Goal: Task Accomplishment & Management: Manage account settings

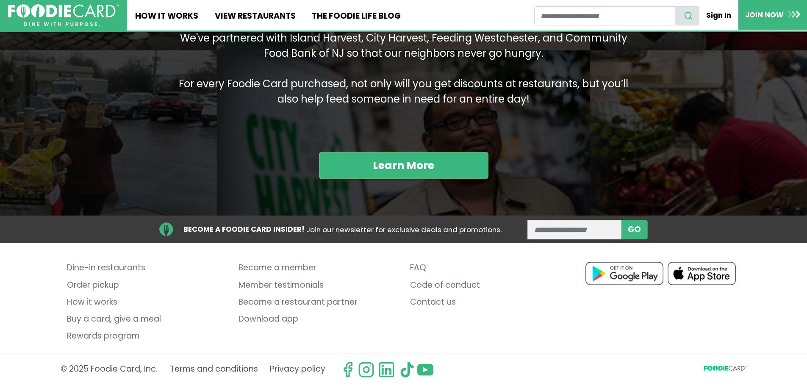
scroll to position [1052, 0]
click at [426, 299] on link "Contact us" at bounding box center [489, 301] width 159 height 17
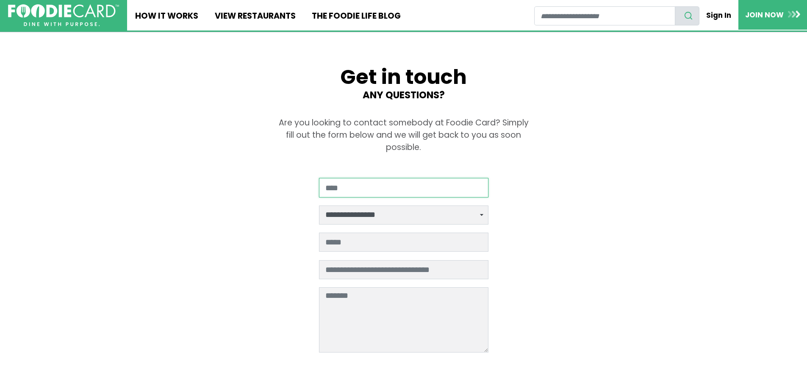
click at [408, 188] on input "Your Name" at bounding box center [403, 187] width 169 height 19
type input "**********"
click at [481, 213] on select "**********" at bounding box center [403, 214] width 169 height 19
select select "*****"
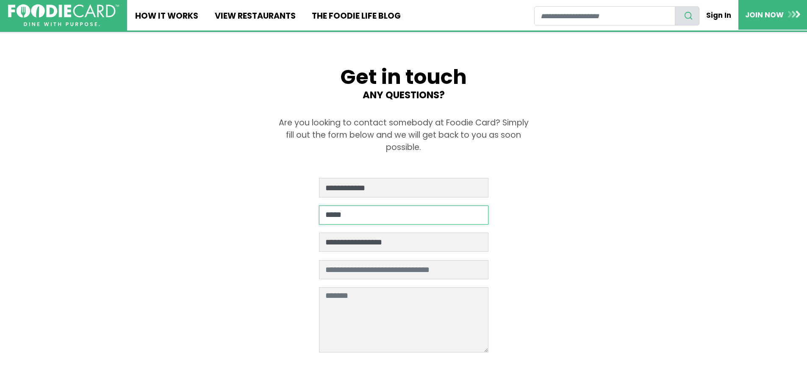
click at [319, 205] on select "**********" at bounding box center [403, 214] width 169 height 19
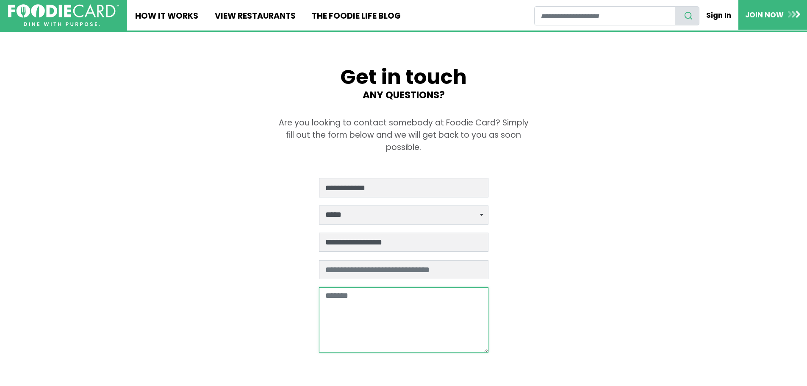
click at [365, 299] on textarea at bounding box center [403, 319] width 169 height 65
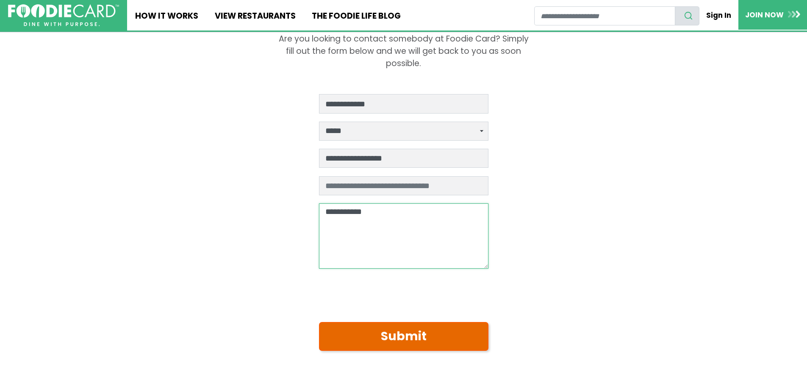
scroll to position [85, 0]
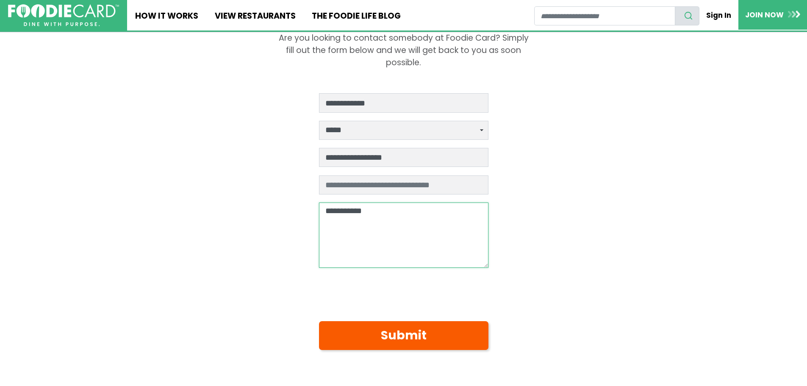
type textarea "**********"
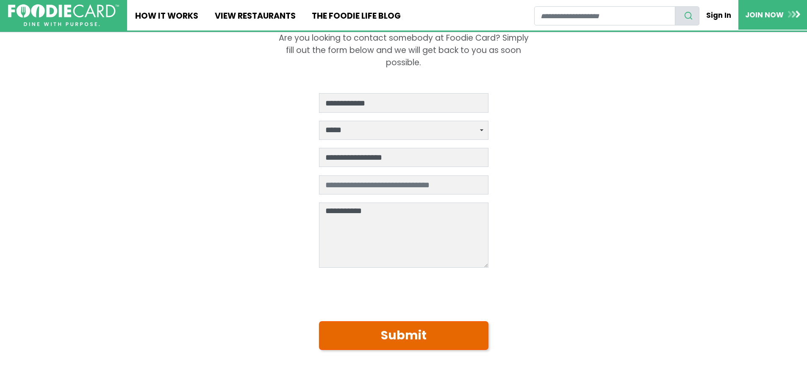
click at [396, 331] on button "Submit" at bounding box center [403, 335] width 169 height 29
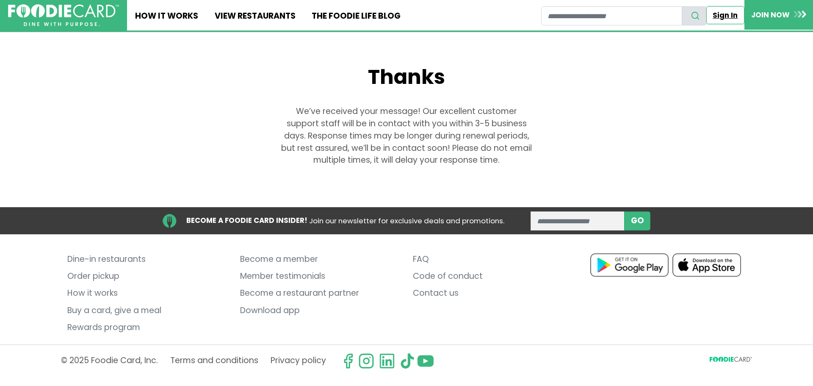
click at [729, 16] on link "Sign In" at bounding box center [725, 15] width 38 height 18
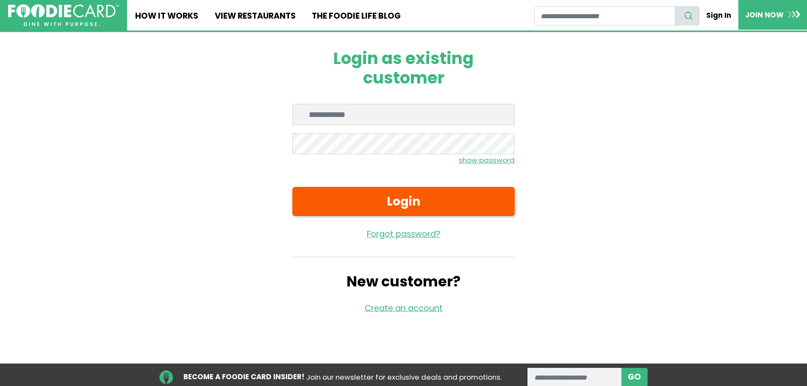
click at [411, 113] on input "Enter email" at bounding box center [403, 114] width 222 height 21
type input "**********"
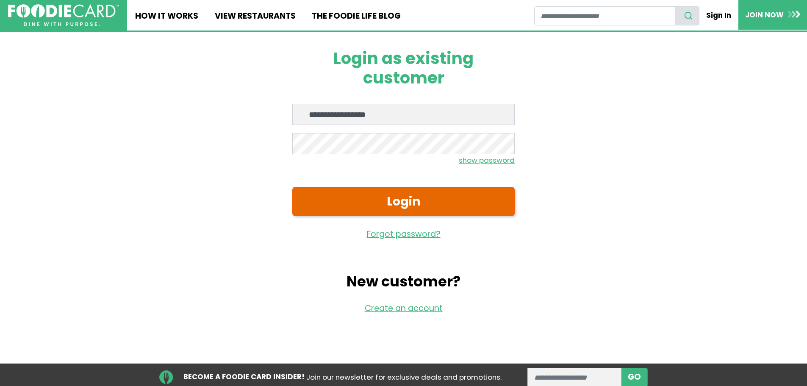
click at [406, 196] on button "Login" at bounding box center [403, 201] width 222 height 29
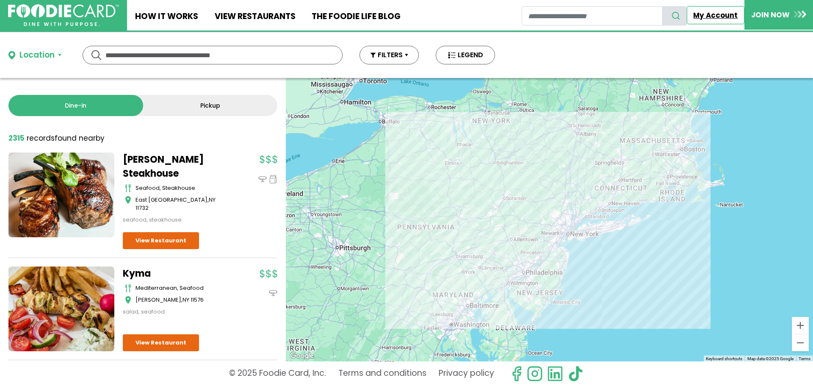
drag, startPoint x: 600, startPoint y: 50, endPoint x: 710, endPoint y: 19, distance: 114.1
click at [710, 19] on link "My Account" at bounding box center [716, 15] width 58 height 18
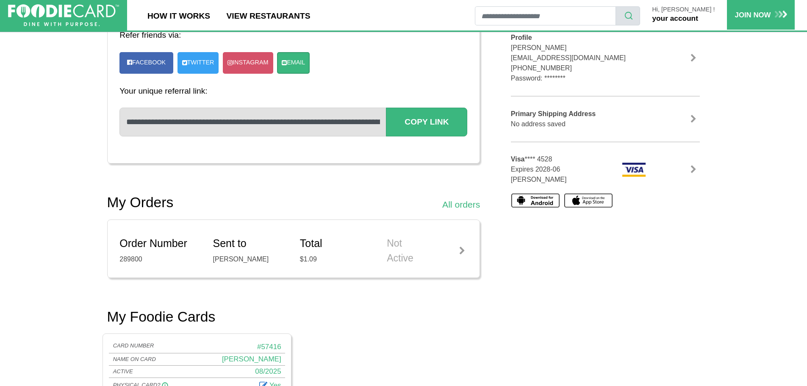
scroll to position [212, 0]
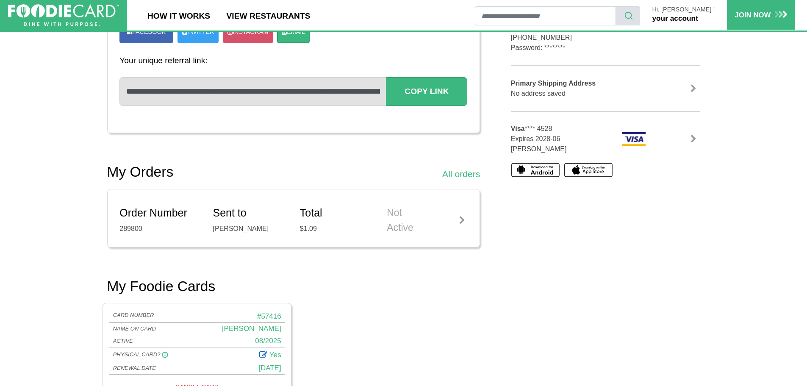
click at [692, 136] on link at bounding box center [693, 139] width 13 height 8
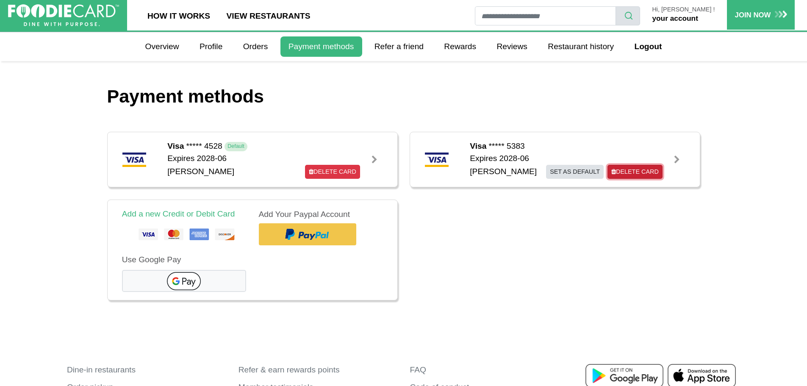
click at [626, 170] on link "Delete Card" at bounding box center [634, 172] width 55 height 14
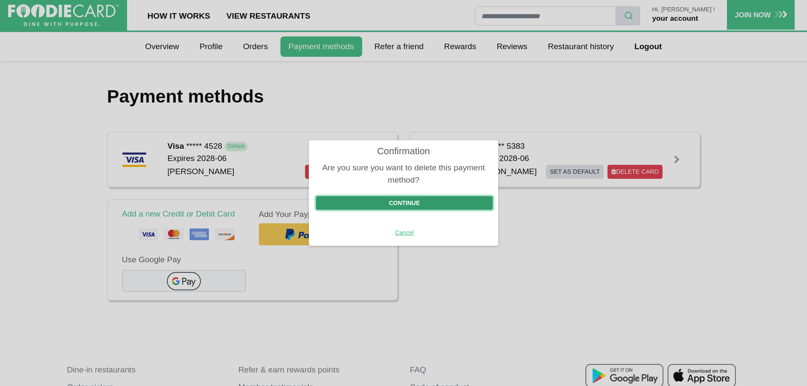
click at [404, 203] on button "Continue" at bounding box center [404, 203] width 177 height 14
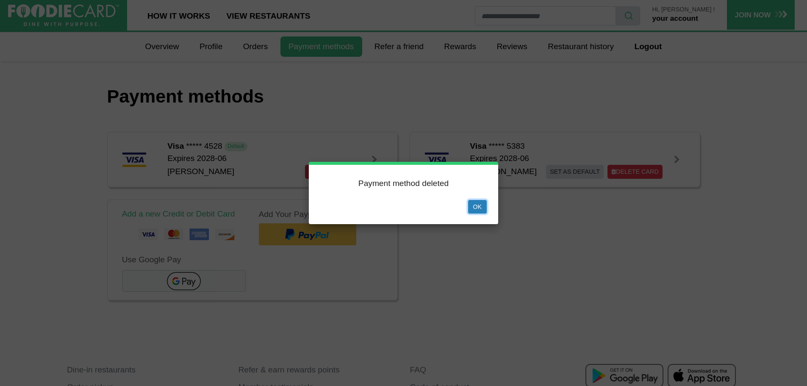
click at [478, 206] on button "Ok" at bounding box center [477, 207] width 19 height 14
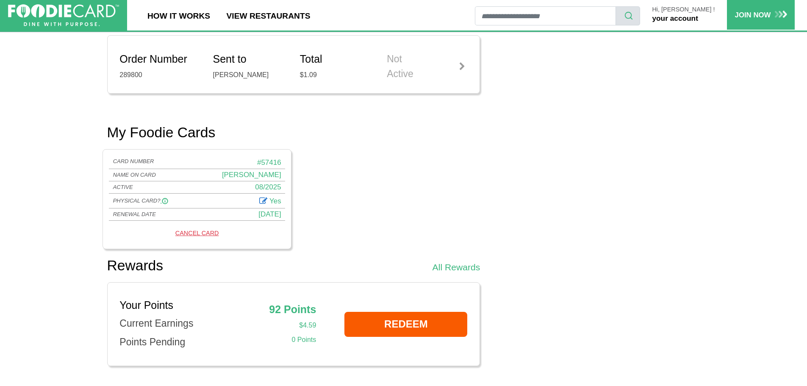
scroll to position [381, 0]
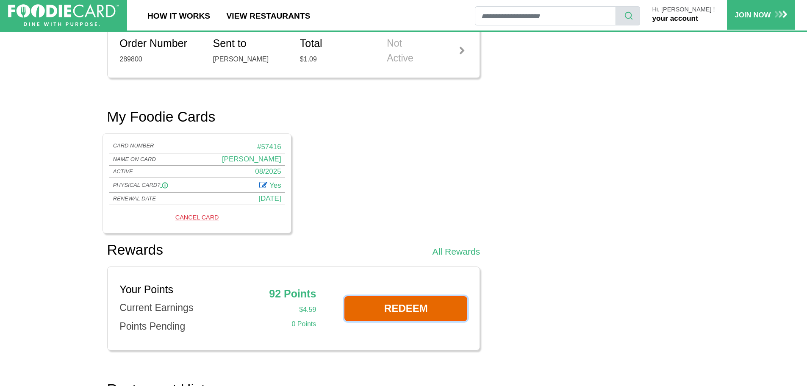
click at [413, 309] on link "REDEEM" at bounding box center [405, 308] width 123 height 25
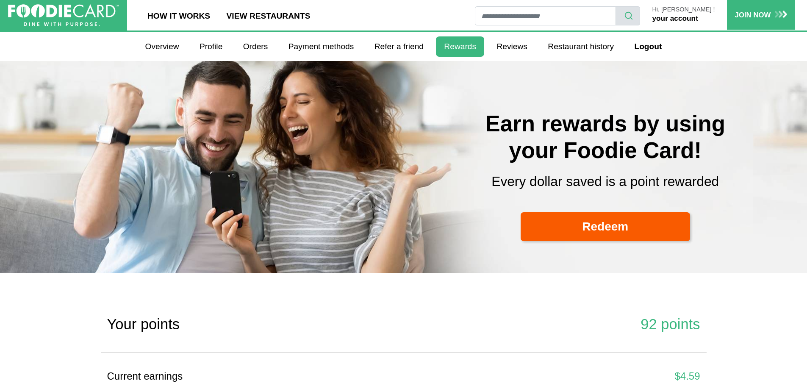
select select
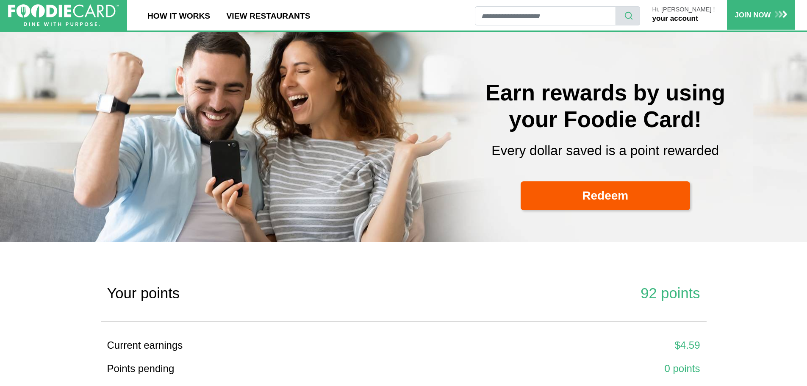
scroll to position [127, 0]
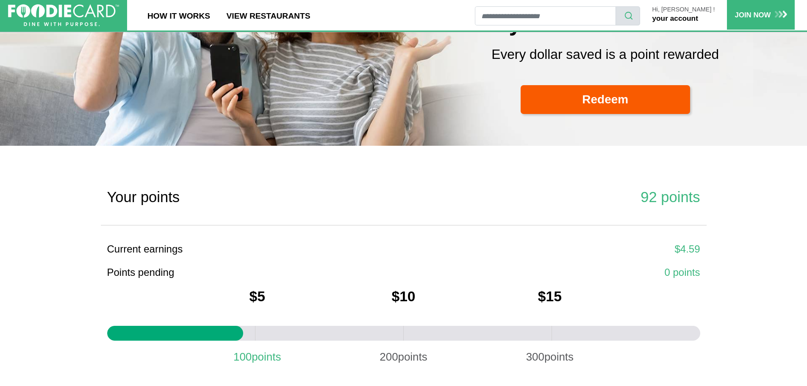
drag, startPoint x: 354, startPoint y: 214, endPoint x: 568, endPoint y: 216, distance: 214.7
click at [568, 216] on div "Your points 92 points" at bounding box center [404, 205] width 606 height 39
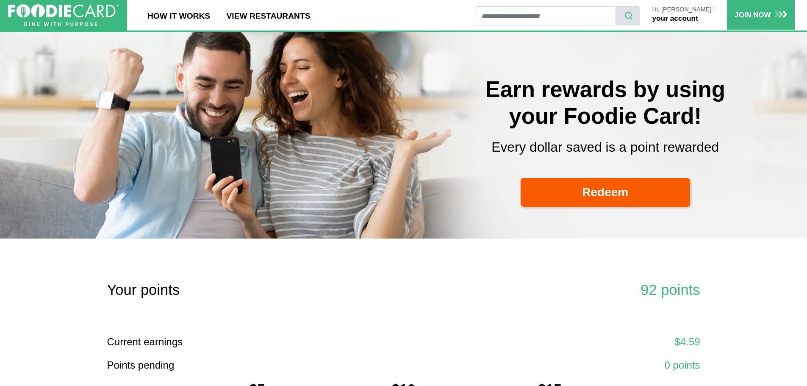
scroll to position [0, 0]
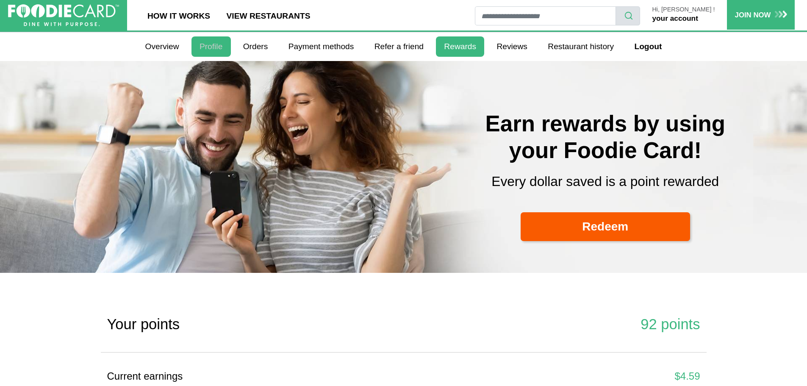
click at [208, 54] on link "Profile" at bounding box center [210, 46] width 39 height 20
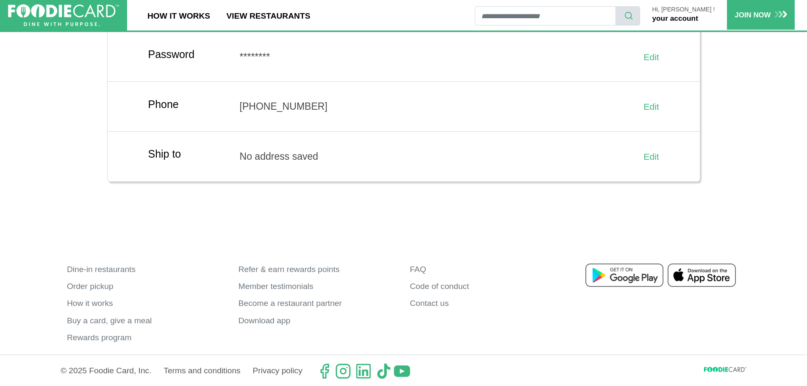
scroll to position [201, 0]
drag, startPoint x: 118, startPoint y: 313, endPoint x: 117, endPoint y: 320, distance: 7.7
drag, startPoint x: 117, startPoint y: 320, endPoint x: 274, endPoint y: 202, distance: 196.7
click at [274, 202] on div "**********" at bounding box center [403, 51] width 593 height 383
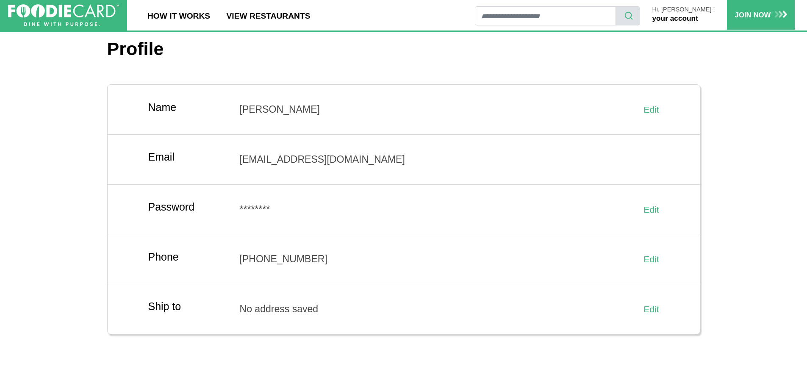
scroll to position [0, 0]
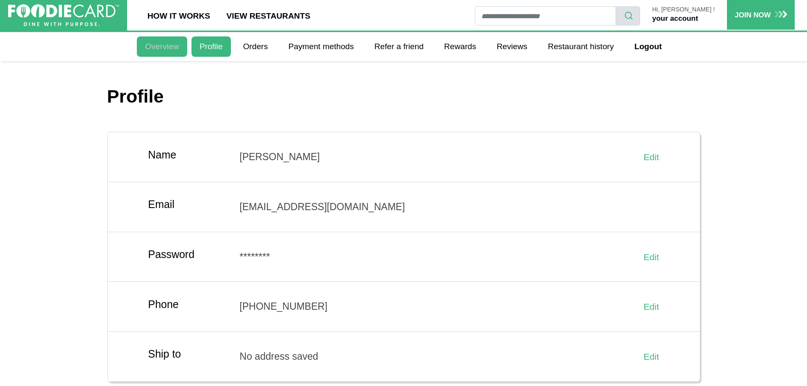
click at [164, 51] on link "Overview" at bounding box center [162, 46] width 50 height 20
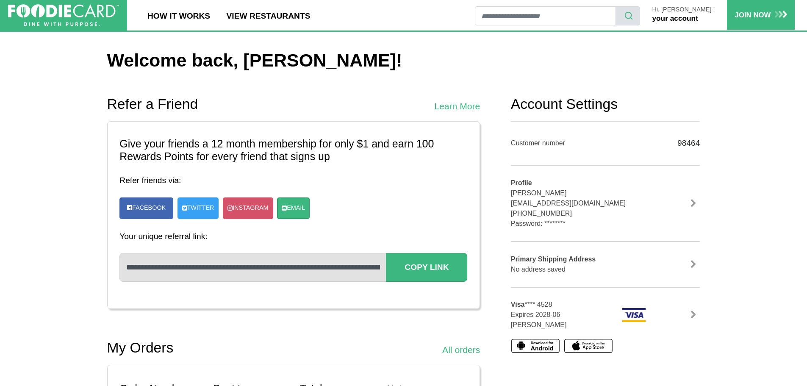
scroll to position [85, 0]
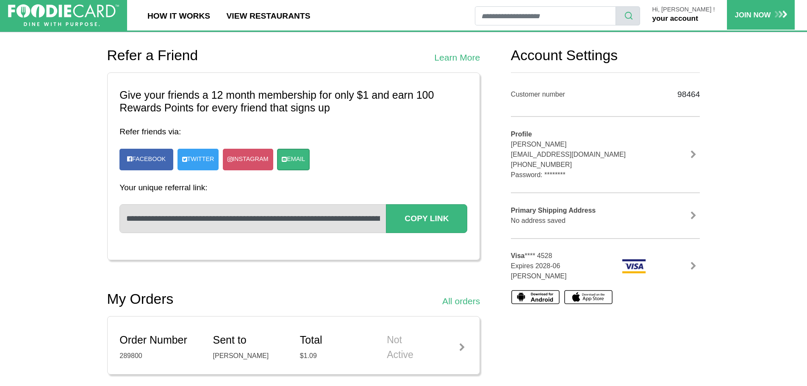
click at [691, 264] on link at bounding box center [693, 266] width 13 height 8
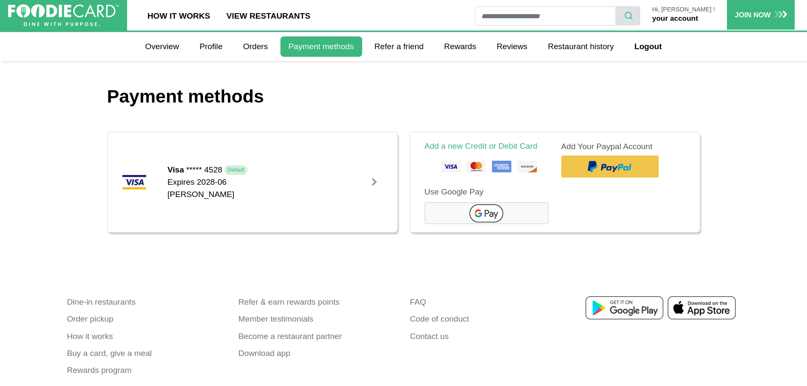
click at [372, 177] on link at bounding box center [374, 182] width 17 height 17
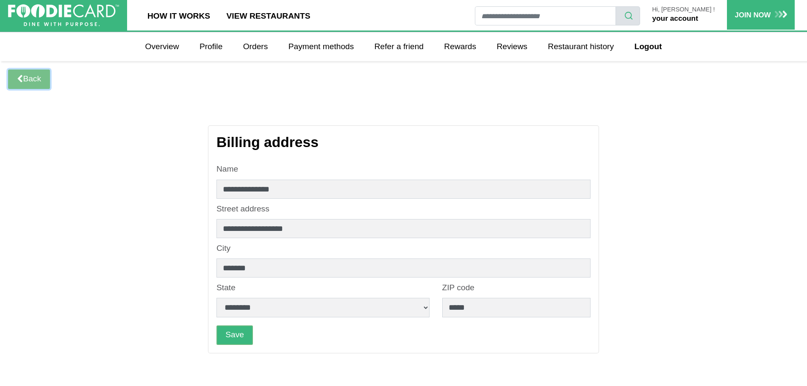
click at [23, 72] on link "Back" at bounding box center [29, 78] width 42 height 19
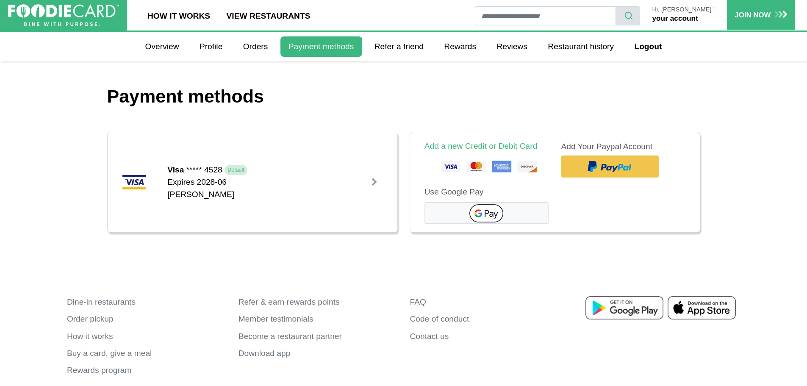
click at [218, 184] on div "Expires 2028-06 [PERSON_NAME]" at bounding box center [263, 188] width 192 height 25
click at [374, 182] on div at bounding box center [374, 182] width 8 height 8
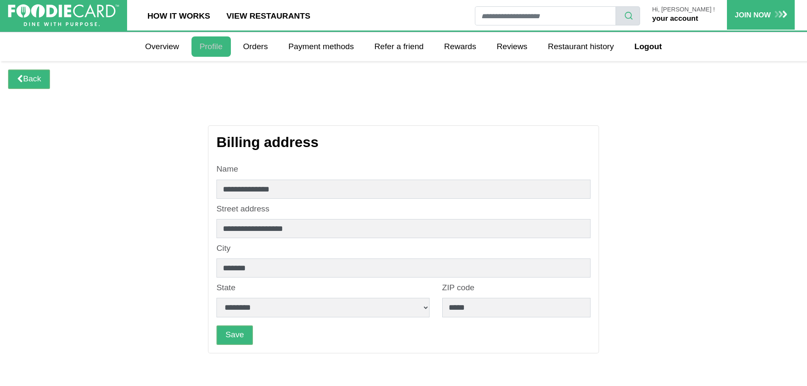
click at [213, 44] on link "Profile" at bounding box center [210, 46] width 39 height 20
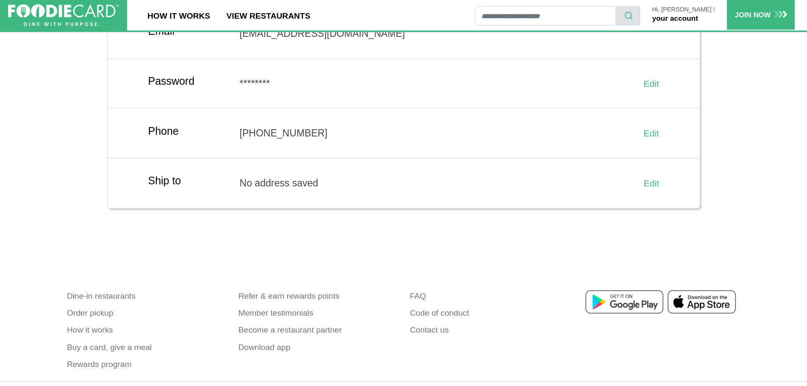
scroll to position [201, 0]
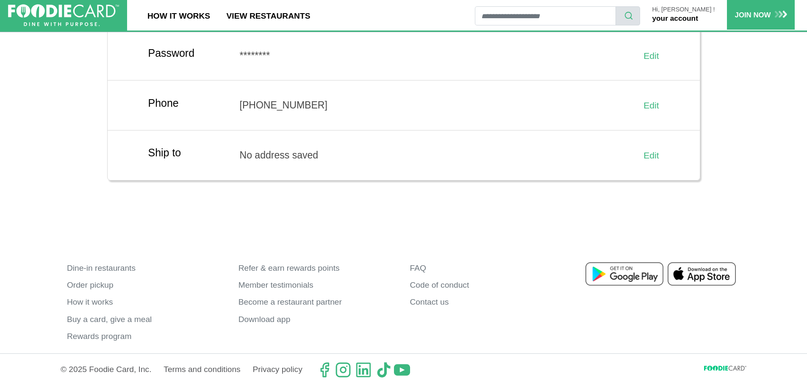
drag, startPoint x: 308, startPoint y: 174, endPoint x: 404, endPoint y: 112, distance: 114.9
click at [404, 112] on div "**********" at bounding box center [404, 105] width 592 height 50
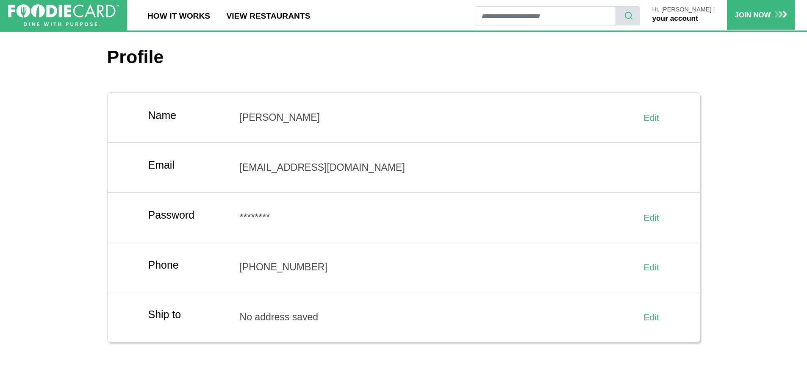
scroll to position [0, 0]
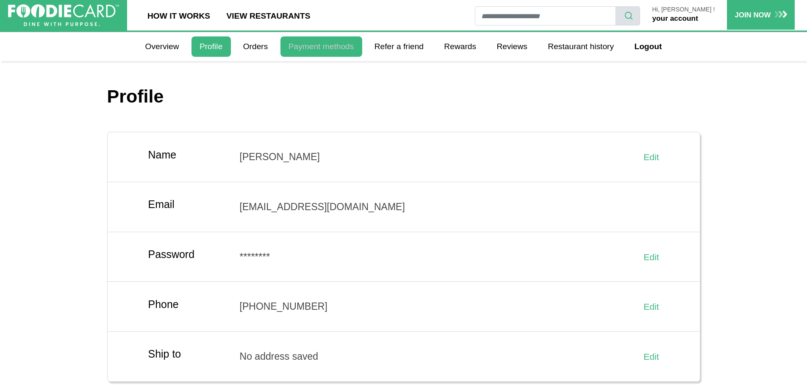
click at [327, 45] on link "Payment methods" at bounding box center [321, 46] width 82 height 20
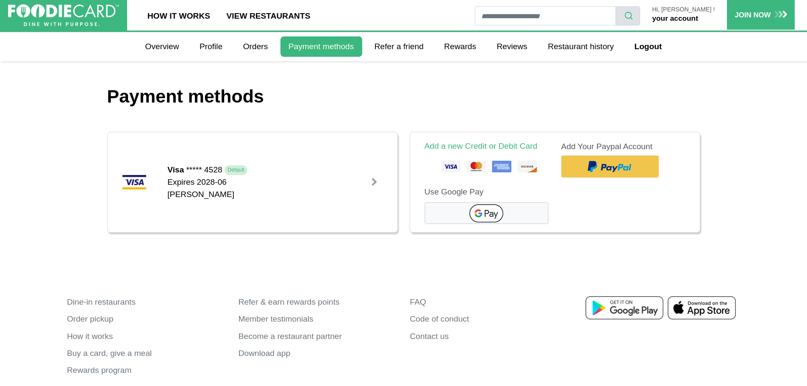
drag, startPoint x: 325, startPoint y: 154, endPoint x: 336, endPoint y: 120, distance: 35.1
click at [336, 120] on div "Payment methods Visa ***** 4528 Default Expires 2028-06" at bounding box center [403, 169] width 593 height 216
click at [374, 177] on link at bounding box center [374, 182] width 17 height 17
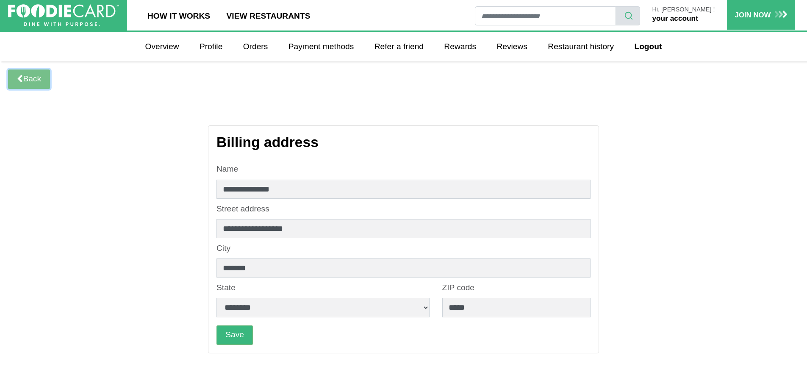
click at [25, 78] on link "Back" at bounding box center [29, 78] width 42 height 19
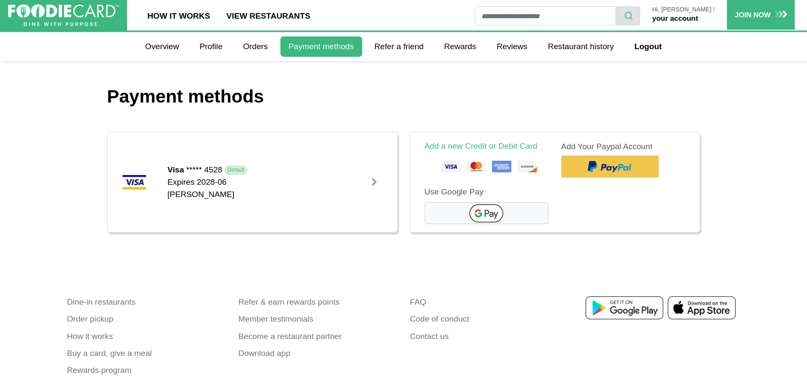
drag, startPoint x: 313, startPoint y: 173, endPoint x: 536, endPoint y: 260, distance: 239.2
click at [536, 260] on div "Payment methods Visa ***** 4528 Default Expires 2028-06" at bounding box center [403, 169] width 593 height 216
click at [429, 333] on link "Contact us" at bounding box center [489, 336] width 159 height 17
click at [694, 15] on link "your account" at bounding box center [675, 18] width 46 height 8
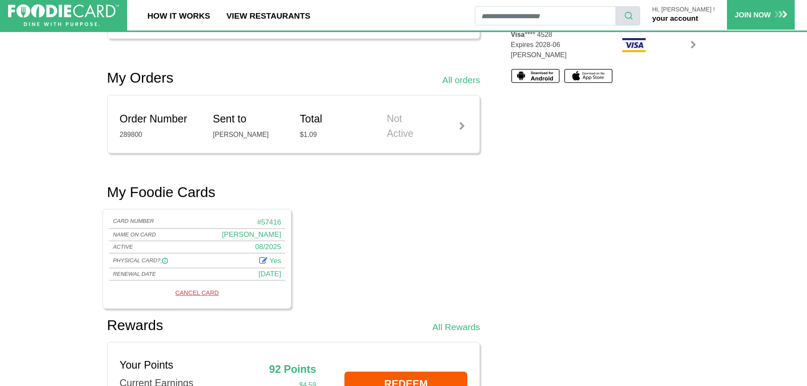
scroll to position [339, 0]
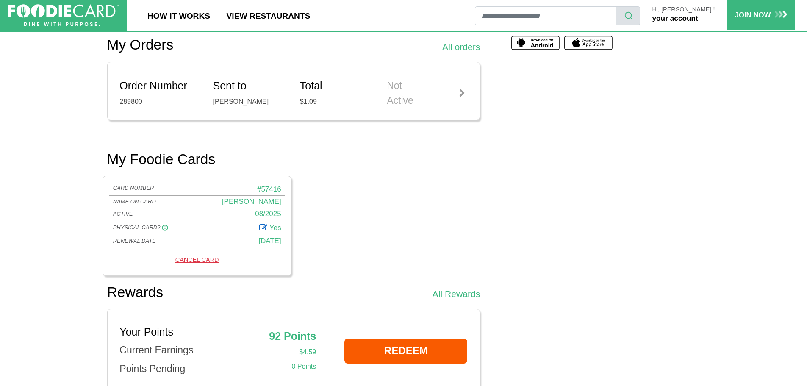
drag, startPoint x: 260, startPoint y: 149, endPoint x: 498, endPoint y: 170, distance: 238.0
click at [498, 170] on div "Refer a Friend Learn More Give your friends a 12 month membership for only $1 a…" at bounding box center [303, 330] width 404 height 1074
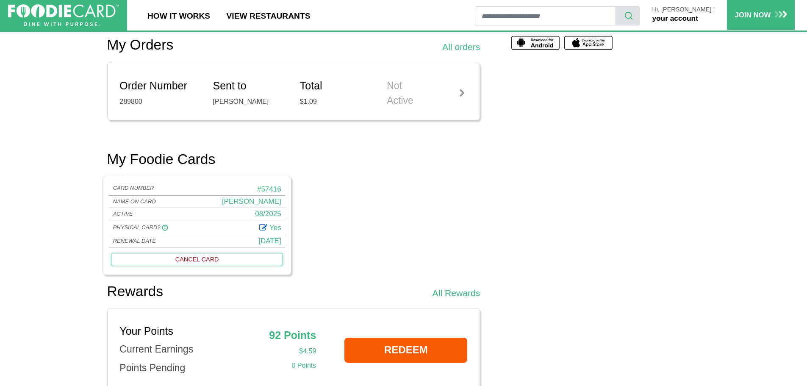
click at [198, 259] on link "CANCEL CARD" at bounding box center [197, 259] width 172 height 13
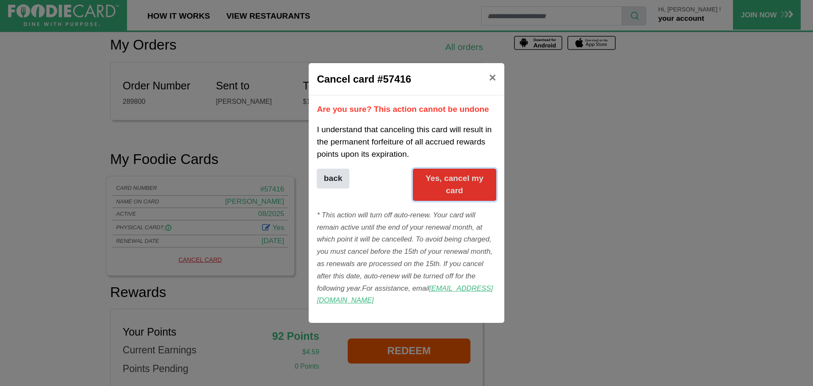
click at [451, 191] on button "Yes, cancel my card" at bounding box center [454, 185] width 83 height 32
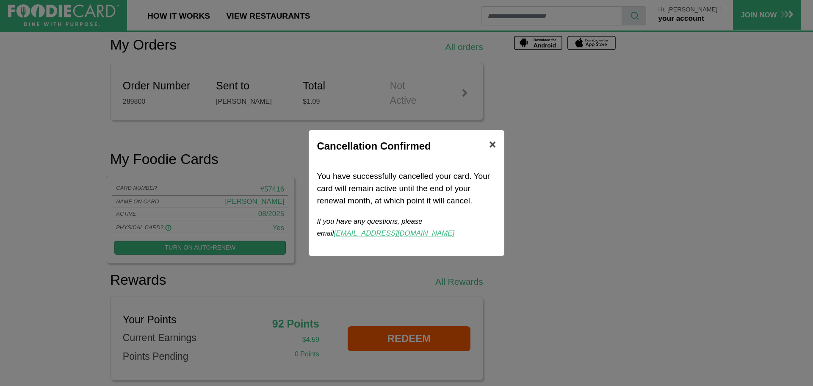
click at [493, 142] on span "×" at bounding box center [492, 145] width 7 height 14
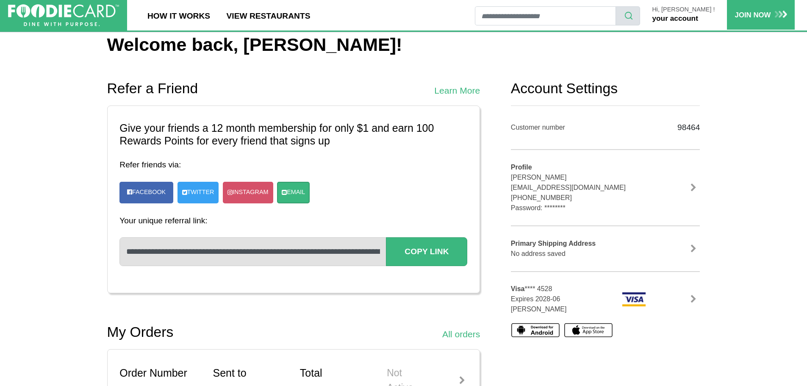
scroll to position [0, 0]
